Goal: Task Accomplishment & Management: Manage account settings

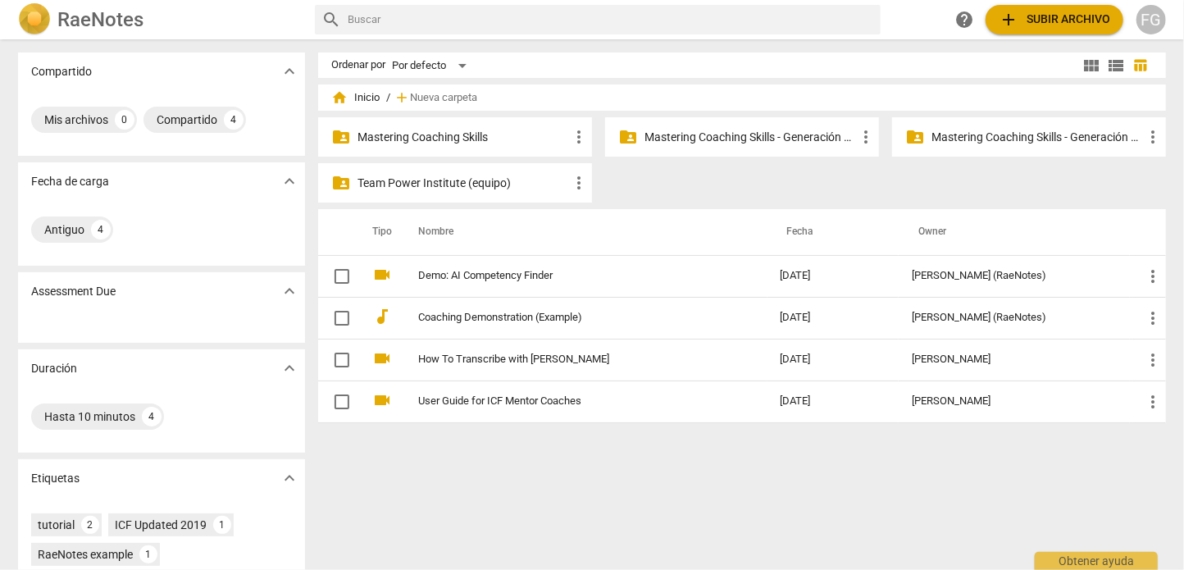
click at [972, 138] on p "Mastering Coaching Skills - Generación 32" at bounding box center [1038, 137] width 212 height 17
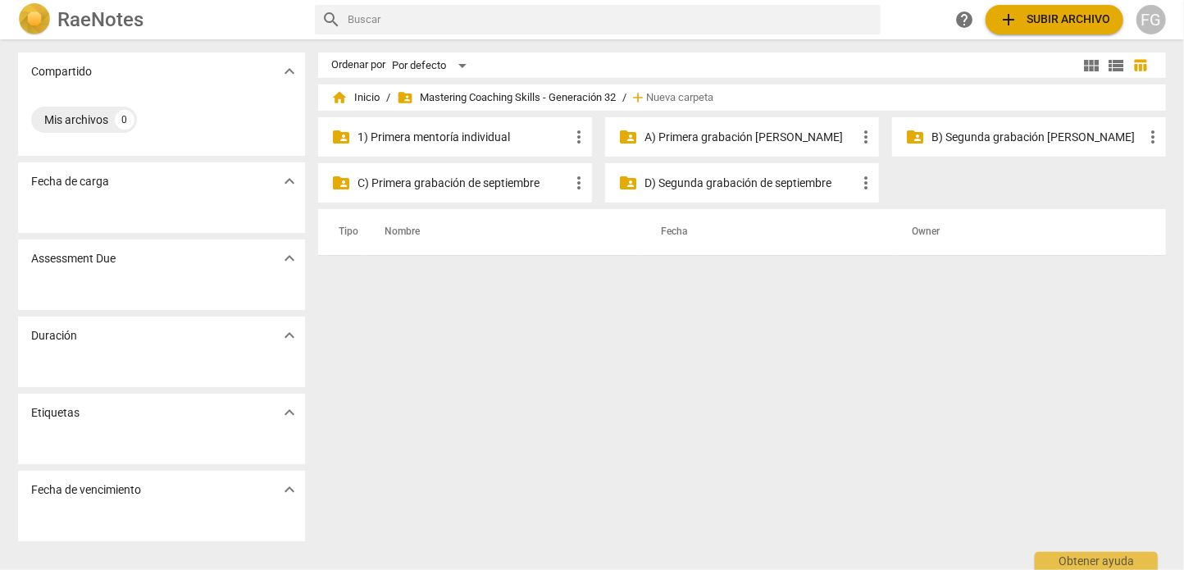
drag, startPoint x: 841, startPoint y: 204, endPoint x: 755, endPoint y: 177, distance: 90.3
click at [755, 177] on div "folder_shared 1) Primera mentoría individual more_vert folder_shared A) Primera…" at bounding box center [748, 163] width 861 height 92
click at [685, 93] on span "Nueva carpeta" at bounding box center [679, 98] width 67 height 12
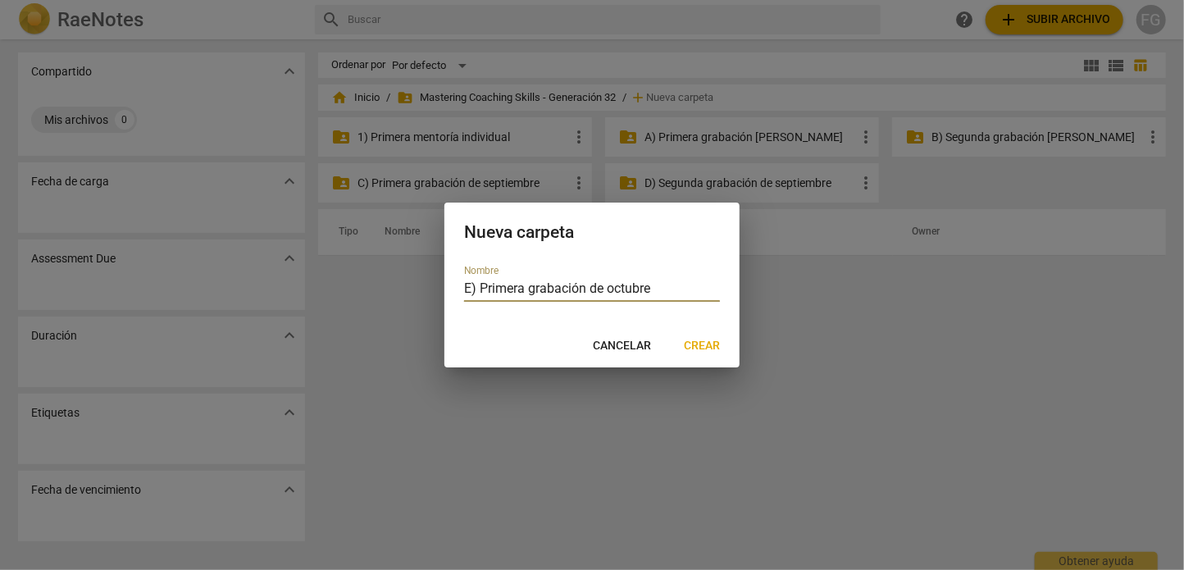
type input "E) Primera grabación de octubre"
click at [705, 345] on span "Crear" at bounding box center [702, 346] width 36 height 16
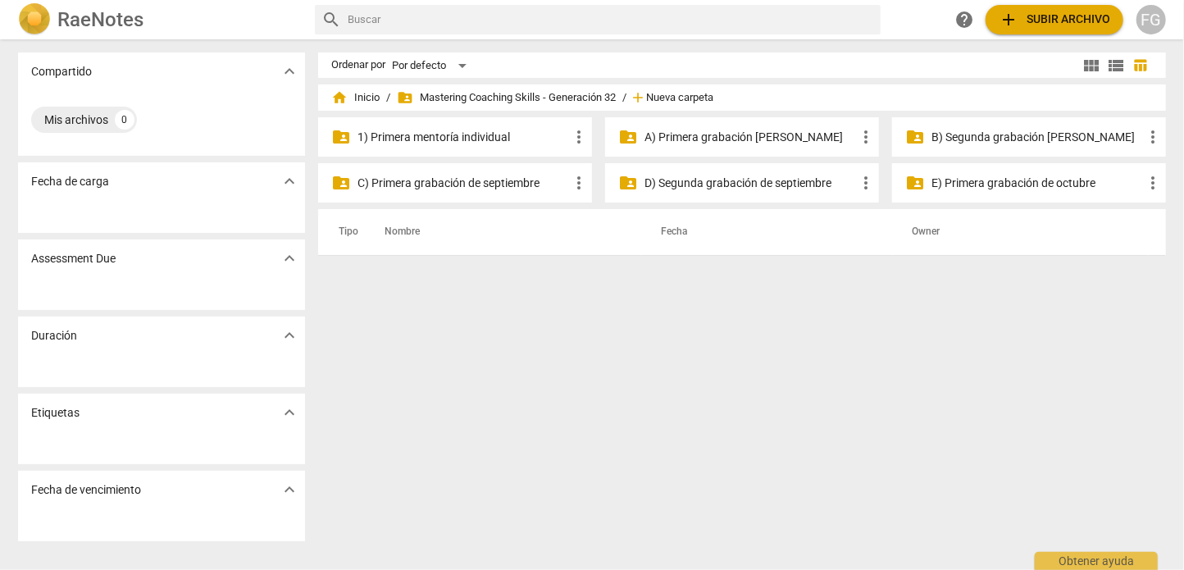
click at [701, 92] on span "Nueva carpeta" at bounding box center [679, 98] width 67 height 12
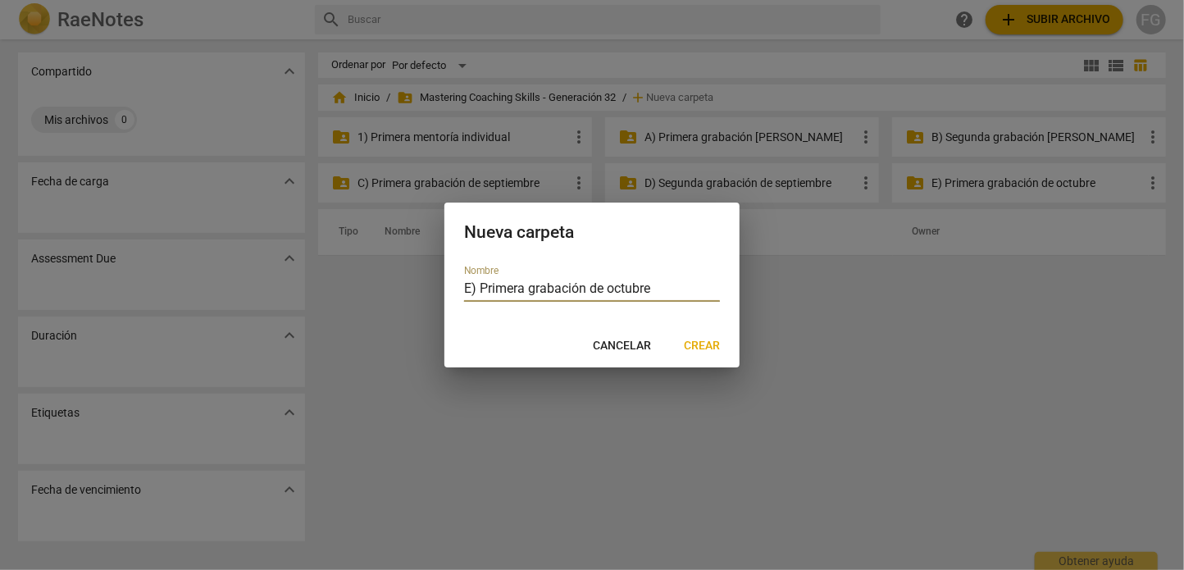
click at [469, 290] on input "E) Primera grabación de octubre" at bounding box center [592, 290] width 256 height 24
click at [484, 286] on input "F) Primera grabación de octubre" at bounding box center [592, 290] width 256 height 24
type input "F) Segunda grabación de octubre"
click at [710, 344] on span "Crear" at bounding box center [702, 346] width 36 height 16
